Goal: Task Accomplishment & Management: Manage account settings

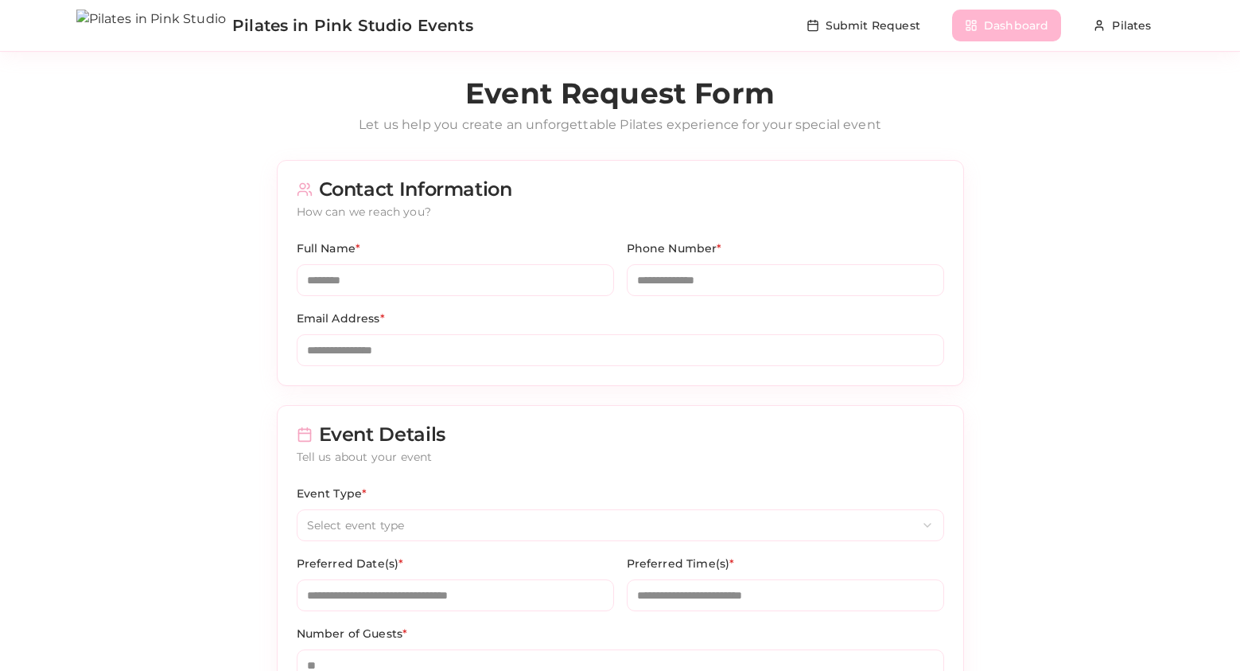
click at [980, 20] on button "Dashboard" at bounding box center [1006, 26] width 109 height 32
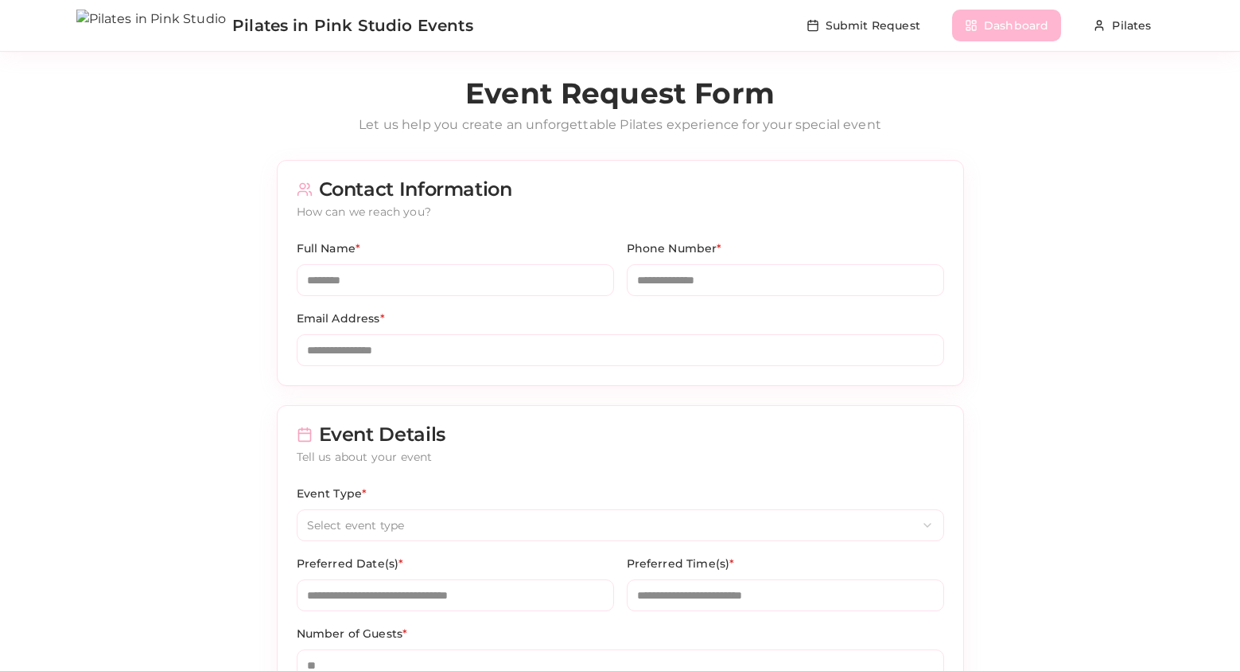
click at [987, 28] on button "Dashboard" at bounding box center [1006, 26] width 109 height 32
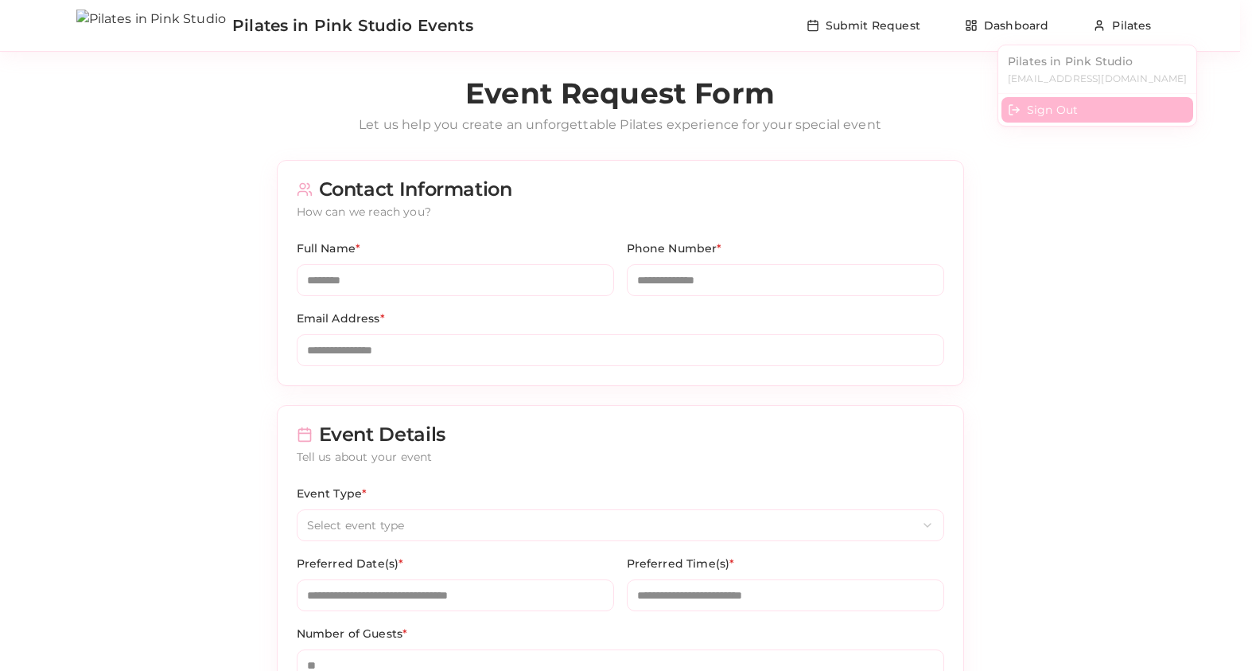
click at [1044, 107] on div "Sign Out" at bounding box center [1098, 109] width 192 height 25
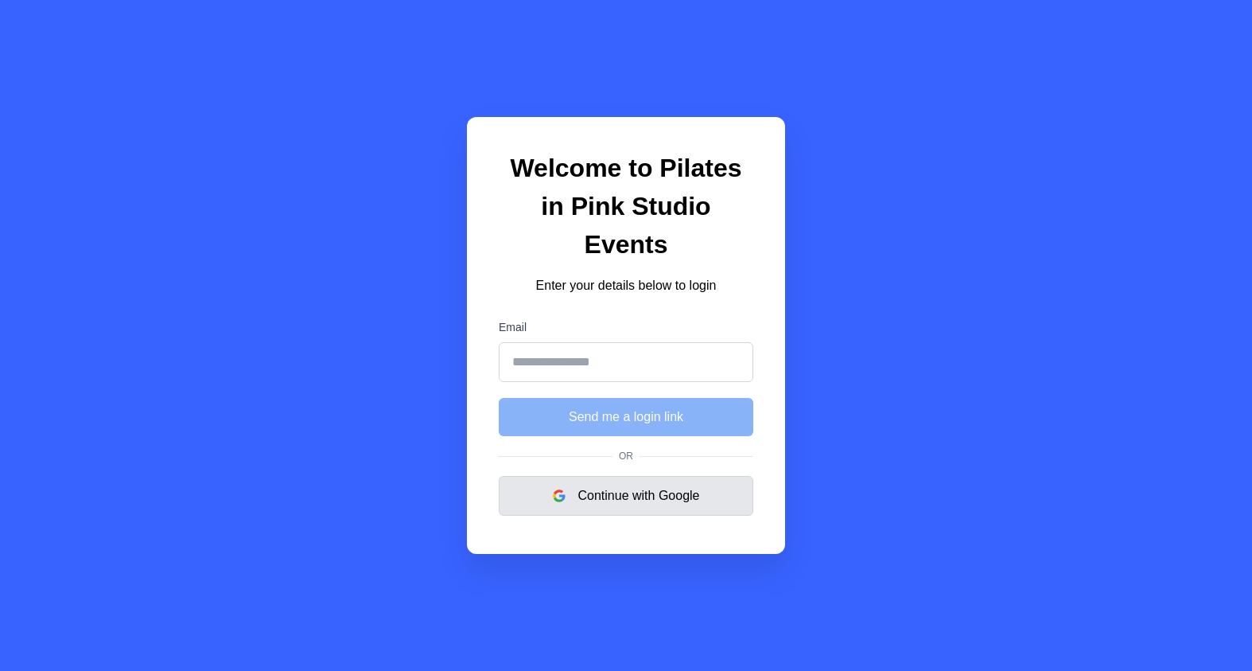
click at [691, 476] on button "Continue with Google" at bounding box center [626, 496] width 255 height 40
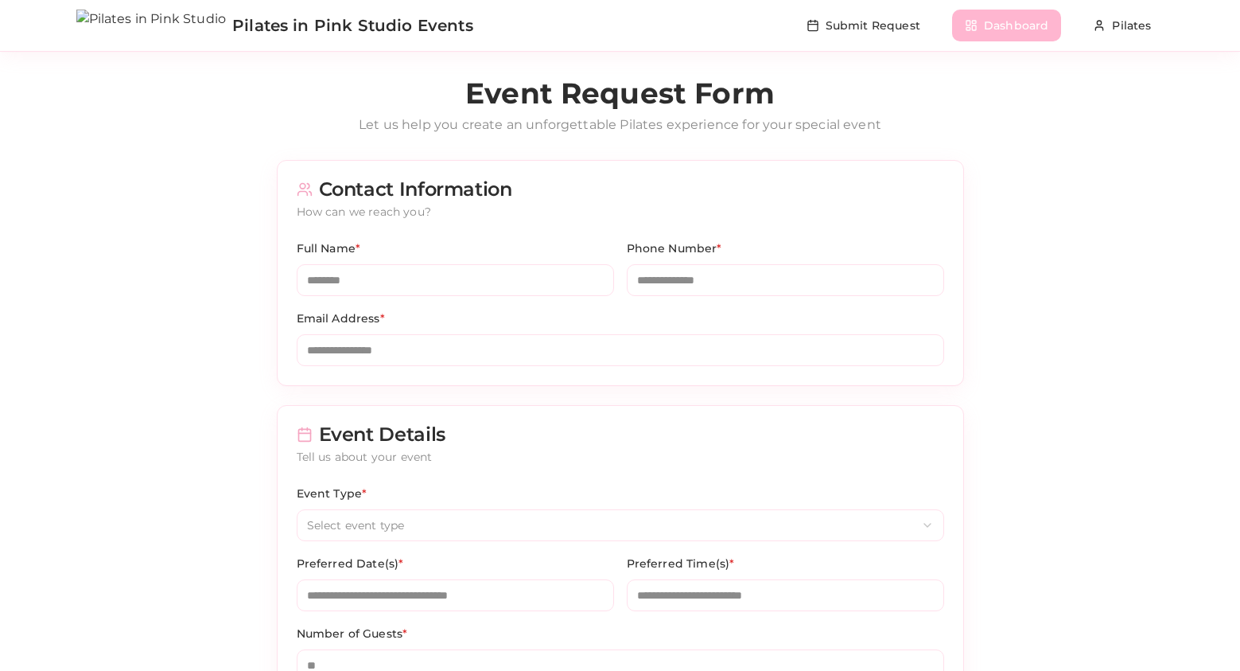
click at [991, 28] on button "Dashboard" at bounding box center [1006, 26] width 109 height 32
click at [1010, 33] on button "Dashboard" at bounding box center [1006, 26] width 109 height 32
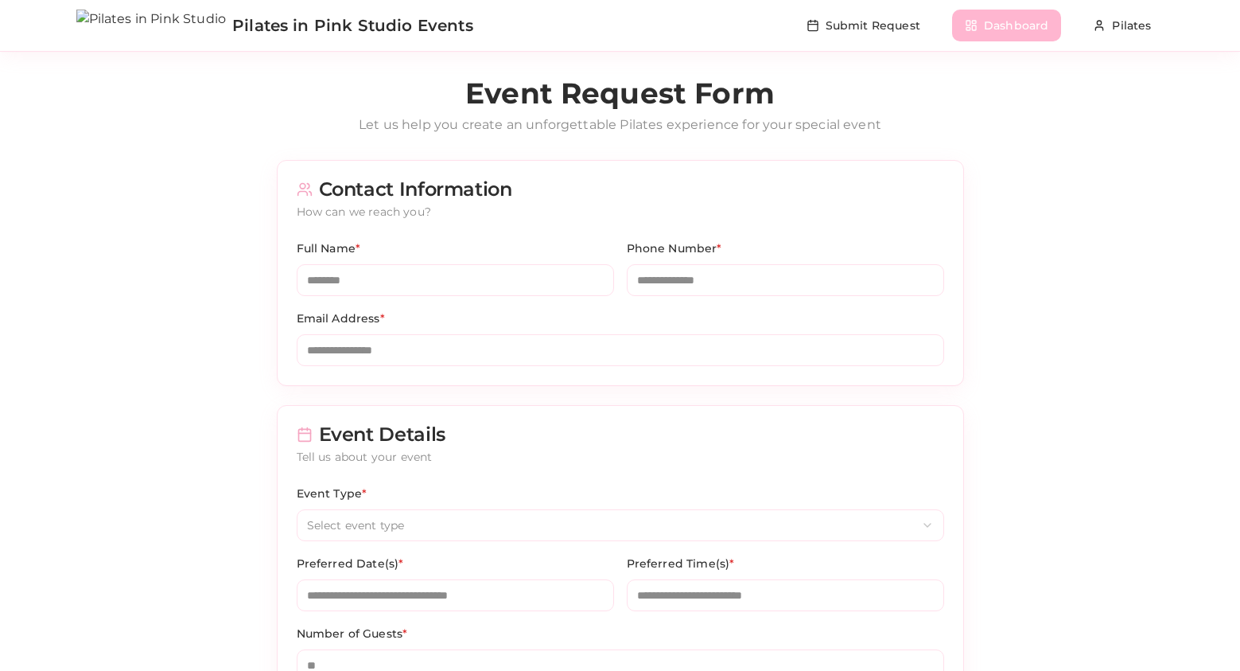
click at [1033, 23] on button "Dashboard" at bounding box center [1006, 26] width 109 height 32
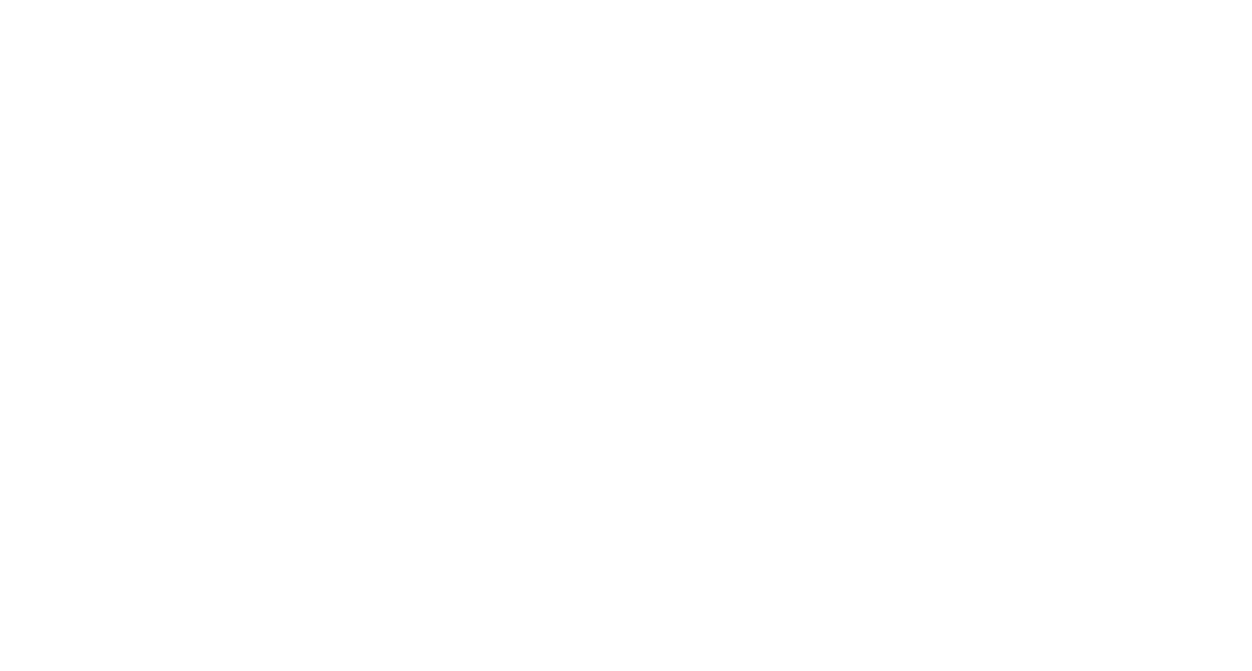
click at [1033, 0] on html at bounding box center [626, 0] width 1252 height 0
click at [1130, 0] on html at bounding box center [626, 0] width 1252 height 0
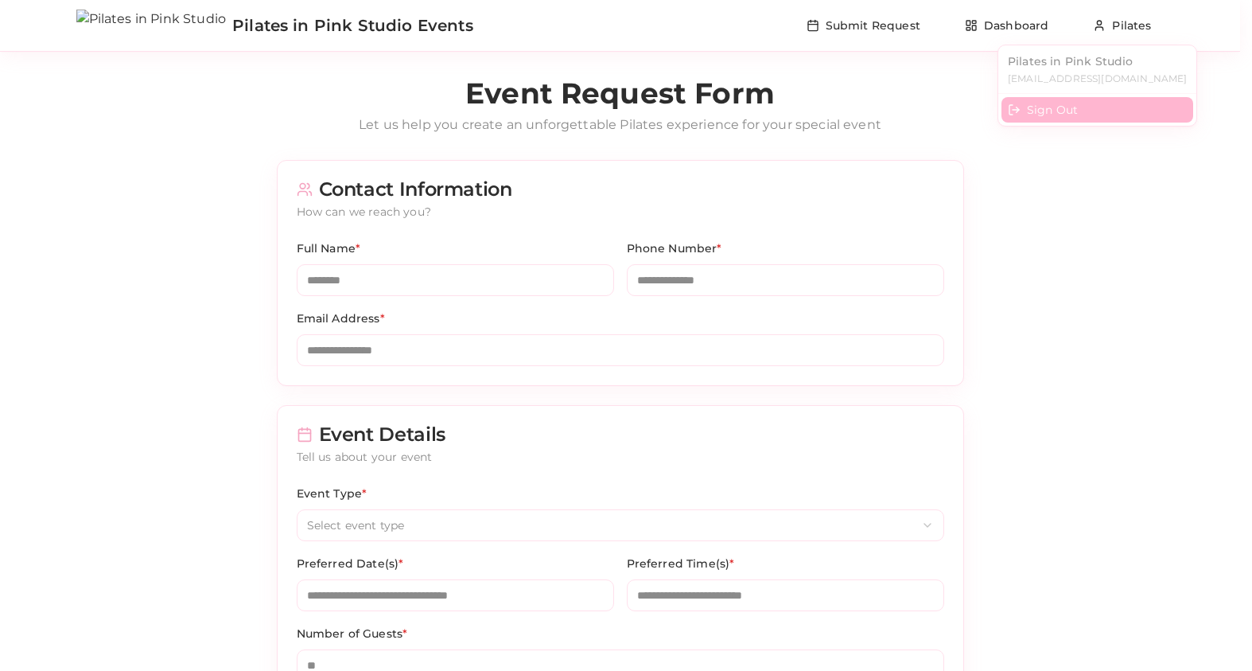
click at [1058, 101] on div "Sign Out" at bounding box center [1098, 109] width 192 height 25
